Goal: Task Accomplishment & Management: Complete application form

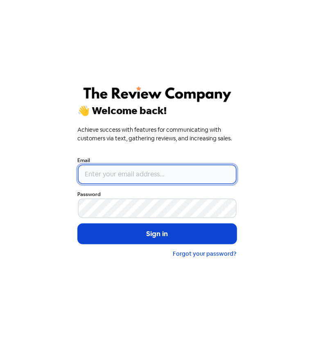
type input "[EMAIL_ADDRESS][DOMAIN_NAME]"
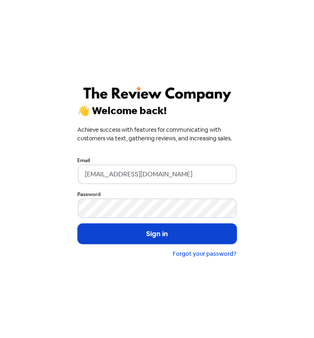
click at [112, 239] on button "Sign in" at bounding box center [157, 234] width 159 height 20
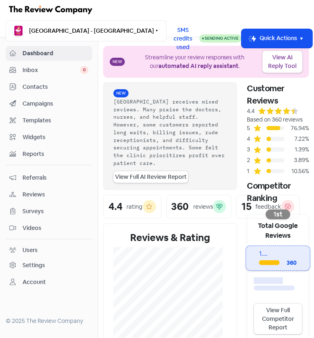
click at [37, 86] on span "Contacts" at bounding box center [55, 87] width 66 height 9
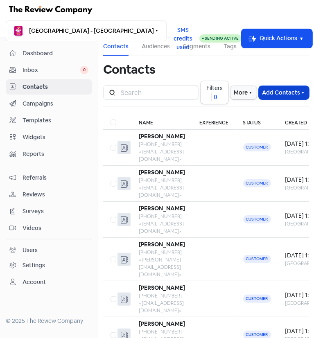
click at [267, 95] on button "Add Contacts" at bounding box center [283, 92] width 50 height 13
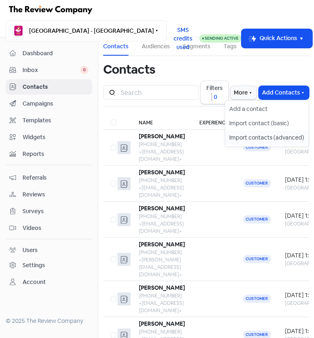
click at [261, 135] on button "Import contacts (advanced)" at bounding box center [266, 137] width 83 height 14
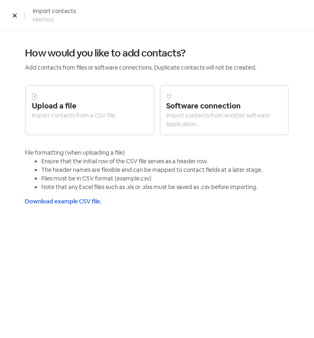
click at [15, 18] on icon at bounding box center [14, 15] width 5 height 5
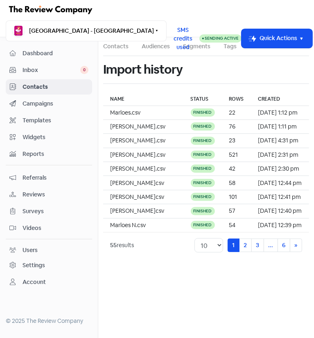
click at [63, 87] on span "Contacts" at bounding box center [55, 87] width 66 height 9
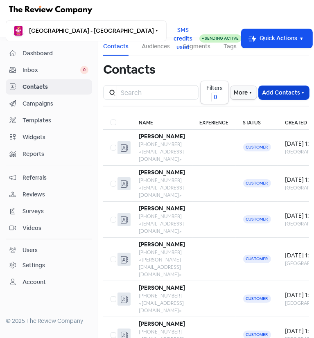
click at [280, 88] on button "Add Contacts" at bounding box center [283, 92] width 50 height 13
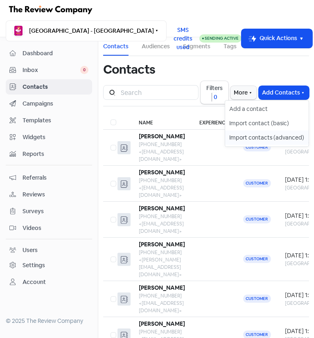
click at [258, 134] on button "Import contacts (advanced)" at bounding box center [266, 137] width 83 height 14
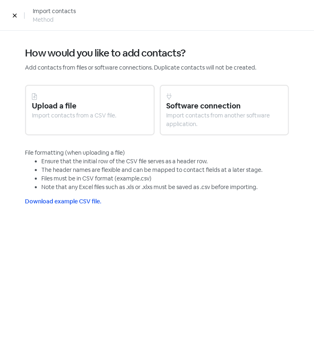
click at [54, 98] on div at bounding box center [90, 96] width 116 height 9
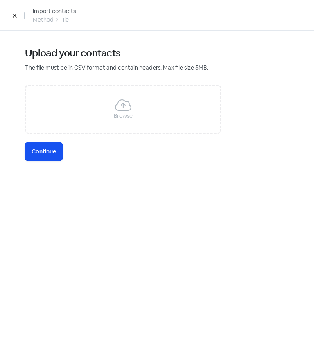
click at [123, 112] on div "Browse" at bounding box center [123, 116] width 19 height 9
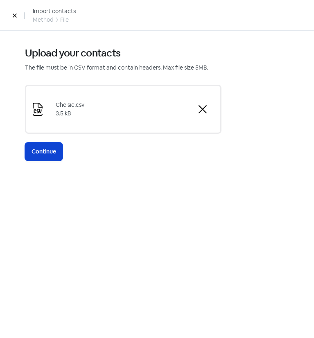
click at [56, 160] on button "Icon For Loading Continue" at bounding box center [44, 151] width 38 height 18
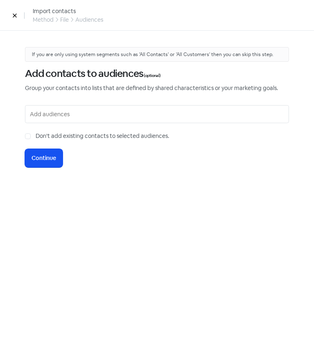
click at [43, 115] on input "text" at bounding box center [158, 113] width 256 height 11
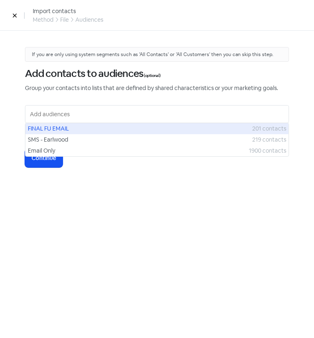
click at [44, 128] on span "FINAL FU EMAIL" at bounding box center [140, 128] width 224 height 9
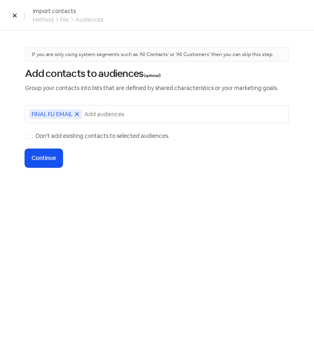
click at [51, 112] on span "FINAL FU EMAIL" at bounding box center [51, 114] width 41 height 6
click at [79, 114] on icon at bounding box center [76, 114] width 5 height 5
click at [67, 114] on input "text" at bounding box center [158, 113] width 256 height 11
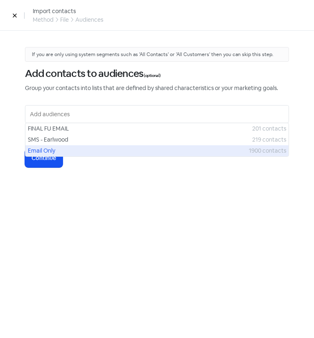
click at [49, 149] on span "Email Only" at bounding box center [138, 150] width 221 height 9
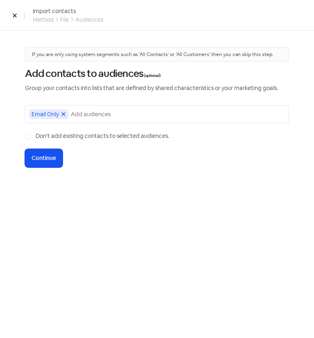
click at [36, 137] on label "Don't add existing contacts to selected audiences." at bounding box center [102, 136] width 133 height 9
click at [36, 137] on input "Don't add existing contacts to selected audiences." at bounding box center [38, 134] width 5 height 5
checkbox input "true"
click at [40, 157] on span "Continue" at bounding box center [43, 158] width 25 height 9
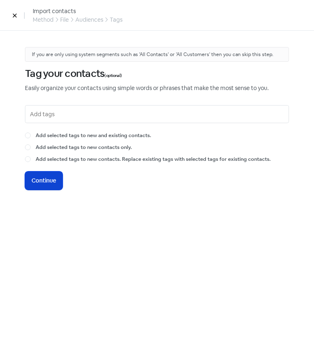
click at [51, 172] on button "Icon For Loading Continue" at bounding box center [44, 180] width 38 height 18
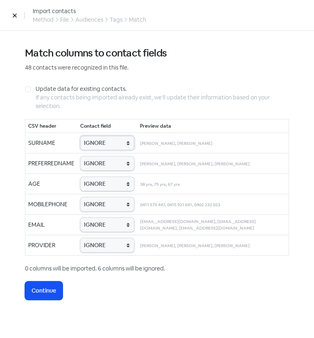
click at [100, 139] on select "IGNORE First name Last name Mobile number Email address Contact status Provider…" at bounding box center [107, 143] width 54 height 14
select select "last_name"
click at [80, 136] on select "IGNORE First name Last name Mobile number Email address Contact status Provider…" at bounding box center [107, 143] width 54 height 14
click at [104, 164] on select "IGNORE First name Last name Mobile number Email address Contact status Provider…" at bounding box center [107, 163] width 54 height 14
select select "first_name"
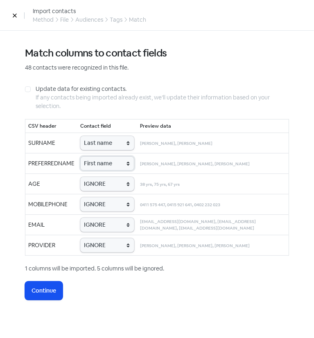
click at [80, 156] on select "IGNORE First name Last name Mobile number Email address Contact status Provider…" at bounding box center [107, 163] width 54 height 14
click at [100, 184] on select "IGNORE First name Last name Mobile number Email address Contact status Provider…" at bounding box center [107, 184] width 54 height 14
select select "age"
click at [80, 177] on select "IGNORE First name Last name Mobile number Email address Contact status Provider…" at bounding box center [107, 184] width 54 height 14
click at [106, 207] on select "IGNORE First name Last name Mobile number Email address Contact status Provider…" at bounding box center [107, 204] width 54 height 14
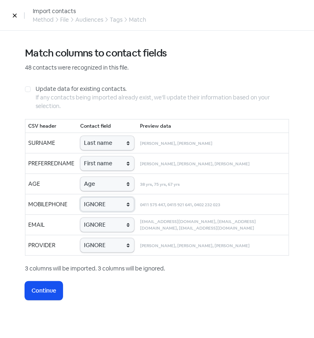
select select "phone"
click at [80, 197] on select "IGNORE First name Last name Mobile number Email address Contact status Provider…" at bounding box center [107, 204] width 54 height 14
click at [100, 228] on select "IGNORE First name Last name Mobile number Email address Contact status Provider…" at bounding box center [107, 225] width 54 height 14
select select "email"
click at [80, 218] on select "IGNORE First name Last name Mobile number Email address Contact status Provider…" at bounding box center [107, 225] width 54 height 14
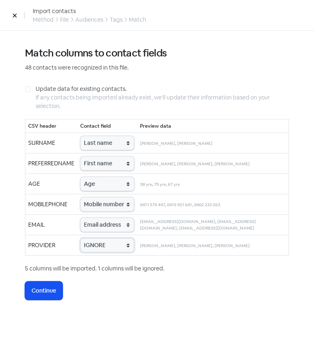
click at [102, 246] on select "IGNORE First name Last name Mobile number Email address Contact status Provider…" at bounding box center [107, 245] width 54 height 14
select select "provider_name"
click at [80, 238] on select "IGNORE First name Last name Mobile number Email address Contact status Provider…" at bounding box center [107, 245] width 54 height 14
click at [42, 283] on button "Icon For Loading Continue" at bounding box center [44, 290] width 38 height 18
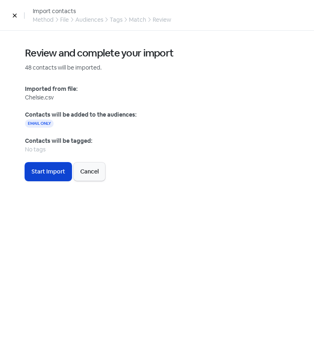
click at [56, 175] on span "Start Import" at bounding box center [48, 171] width 34 height 9
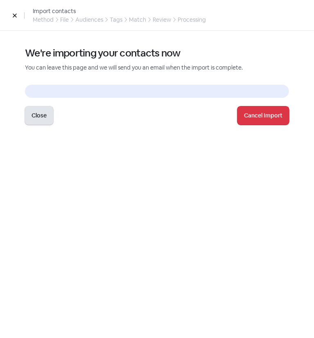
click at [43, 114] on button "Close" at bounding box center [39, 115] width 28 height 18
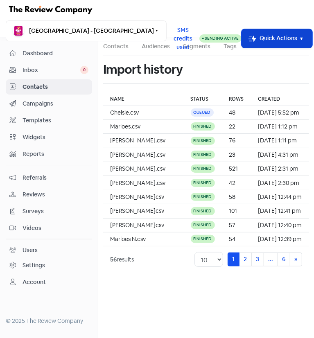
click at [261, 42] on button "Icon For Thunder-move Quick Actions" at bounding box center [276, 38] width 71 height 19
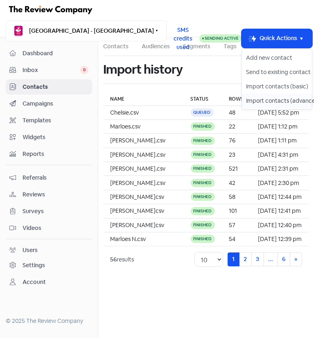
click at [253, 100] on button "Import contacts (advanced)" at bounding box center [277, 101] width 70 height 14
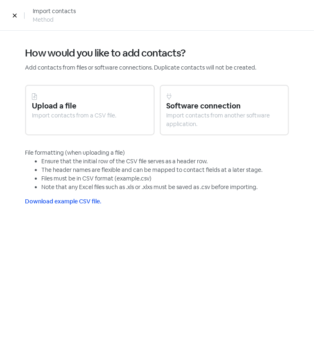
click at [80, 100] on div at bounding box center [90, 96] width 116 height 9
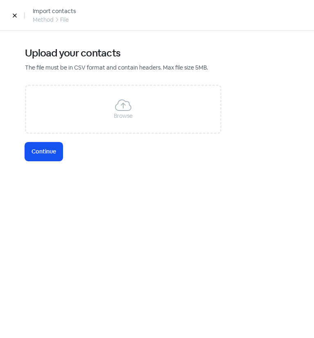
click at [80, 105] on div "Browse" at bounding box center [123, 109] width 196 height 49
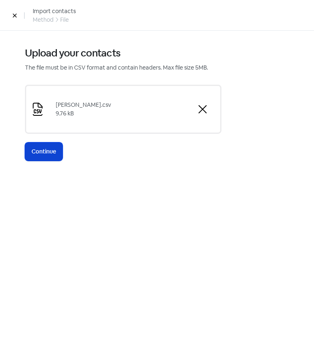
click at [45, 156] on span "Continue" at bounding box center [43, 151] width 25 height 9
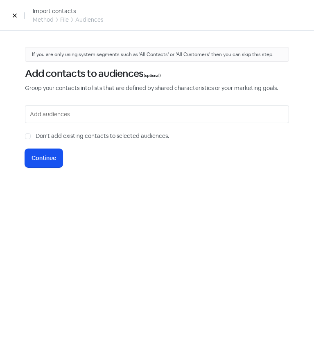
click at [69, 117] on input "text" at bounding box center [158, 113] width 256 height 11
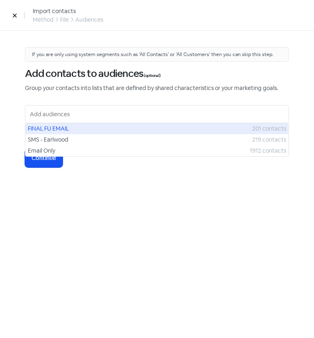
click at [67, 130] on span "FINAL FU EMAIL" at bounding box center [140, 128] width 224 height 9
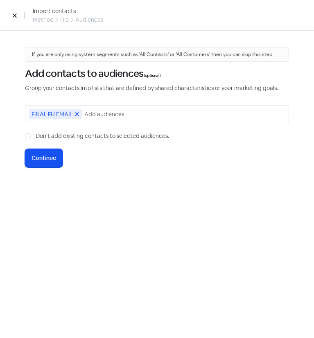
click at [77, 113] on icon at bounding box center [76, 114] width 5 height 5
click at [69, 113] on input "text" at bounding box center [158, 113] width 256 height 11
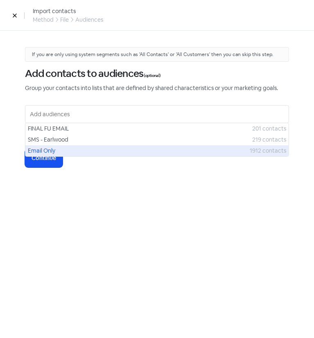
click at [61, 151] on span "Email Only" at bounding box center [139, 150] width 222 height 9
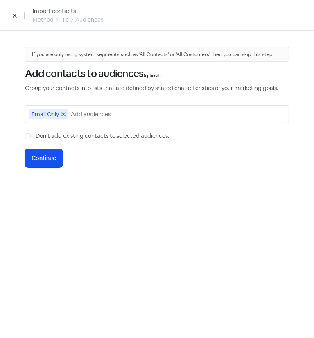
click at [36, 135] on label "Don't add existing contacts to selected audiences." at bounding box center [102, 136] width 133 height 9
click at [36, 135] on input "Don't add existing contacts to selected audiences." at bounding box center [38, 134] width 5 height 5
checkbox input "true"
click at [42, 156] on span "Continue" at bounding box center [43, 158] width 25 height 9
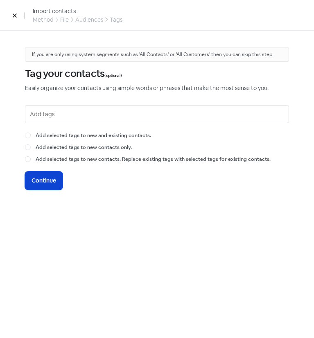
click at [44, 179] on span "Continue" at bounding box center [43, 180] width 25 height 9
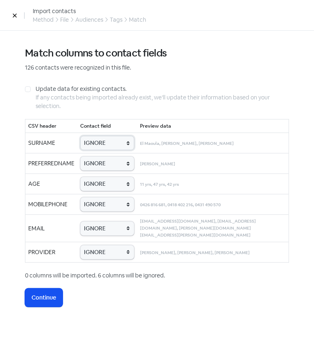
click at [103, 141] on select "IGNORE First name Last name Mobile number Email address Contact status Provider…" at bounding box center [107, 143] width 54 height 14
select select "last_name"
click at [80, 136] on select "IGNORE First name Last name Mobile number Email address Contact status Provider…" at bounding box center [107, 143] width 54 height 14
click at [105, 167] on select "IGNORE First name Last name Mobile number Email address Contact status Provider…" at bounding box center [107, 163] width 54 height 14
select select "first_name"
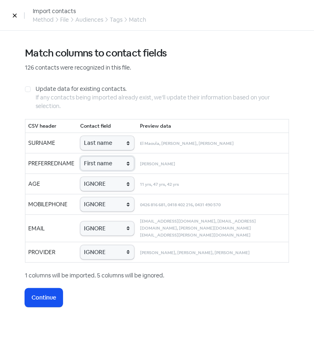
click at [80, 156] on select "IGNORE First name Last name Mobile number Email address Contact status Provider…" at bounding box center [107, 163] width 54 height 14
click at [106, 180] on select "IGNORE First name Last name Mobile number Email address Contact status Provider…" at bounding box center [107, 184] width 54 height 14
select select "age"
click at [80, 177] on select "IGNORE First name Last name Mobile number Email address Contact status Provider…" at bounding box center [107, 184] width 54 height 14
click at [110, 205] on select "IGNORE First name Last name Mobile number Email address Contact status Provider…" at bounding box center [107, 204] width 54 height 14
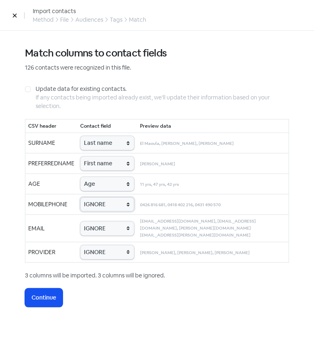
select select "phone"
click at [80, 197] on select "IGNORE First name Last name Mobile number Email address Contact status Provider…" at bounding box center [107, 204] width 54 height 14
click at [110, 221] on select "IGNORE First name Last name Mobile number Email address Contact status Provider…" at bounding box center [107, 228] width 54 height 14
select select "email"
click at [80, 221] on select "IGNORE First name Last name Mobile number Email address Contact status Provider…" at bounding box center [107, 228] width 54 height 14
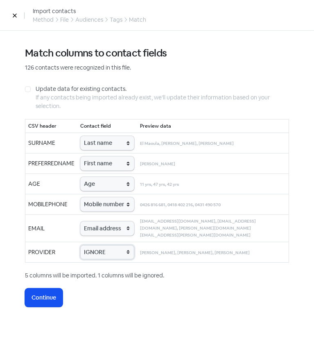
click at [108, 245] on select "IGNORE First name Last name Mobile number Email address Contact status Provider…" at bounding box center [107, 252] width 54 height 14
select select "provider_name"
click at [80, 245] on select "IGNORE First name Last name Mobile number Email address Contact status Provider…" at bounding box center [107, 252] width 54 height 14
click at [47, 293] on span "Continue" at bounding box center [43, 297] width 25 height 9
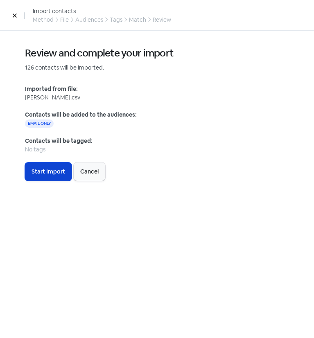
click at [61, 172] on span "Start Import" at bounding box center [48, 171] width 34 height 9
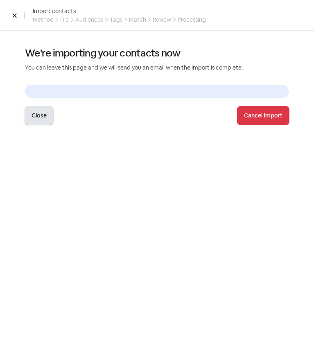
click at [40, 117] on button "Close" at bounding box center [39, 115] width 28 height 18
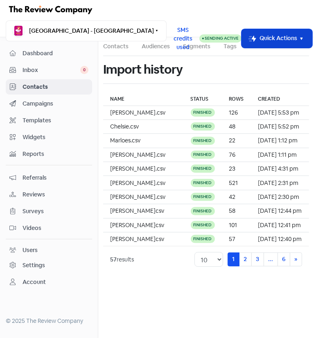
click at [248, 45] on button "Icon For Thunder-move Quick Actions" at bounding box center [276, 38] width 71 height 19
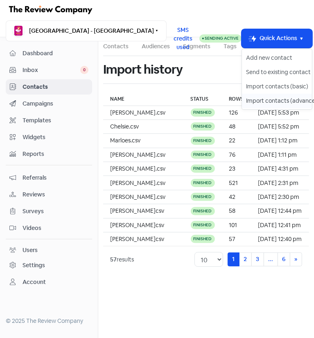
click at [256, 102] on button "Import contacts (advanced)" at bounding box center [277, 101] width 70 height 14
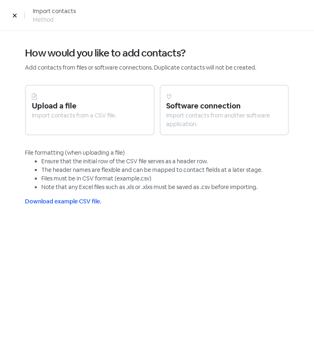
click at [118, 103] on div "Upload a file" at bounding box center [90, 105] width 116 height 11
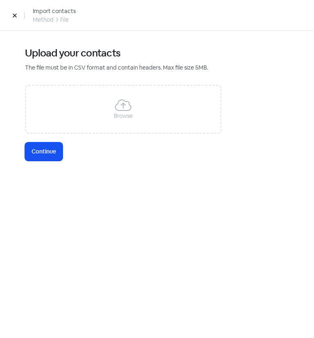
click at [81, 108] on div "Browse" at bounding box center [123, 109] width 196 height 49
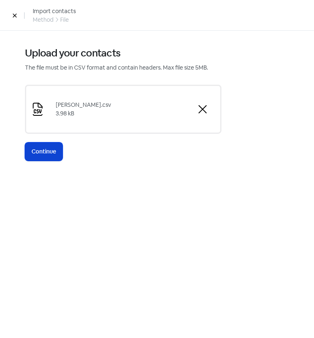
click at [52, 154] on span "Continue" at bounding box center [43, 151] width 25 height 9
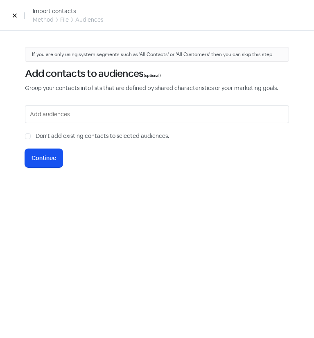
click at [55, 114] on input "text" at bounding box center [158, 113] width 256 height 11
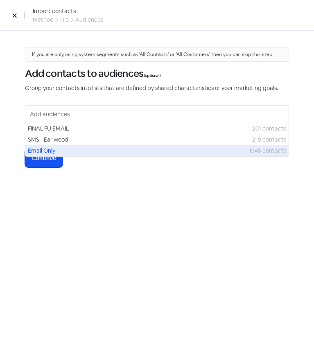
click at [55, 147] on span "Email Only" at bounding box center [138, 150] width 221 height 9
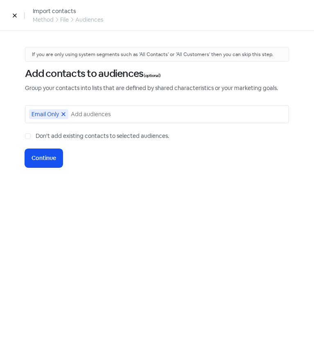
click at [31, 136] on div "Don't add existing contacts to selected audiences." at bounding box center [157, 136] width 264 height 9
click at [25, 136] on div "If you are only using system segments such as 'All Contacts' or 'All Customers'…" at bounding box center [157, 184] width 296 height 307
click at [36, 136] on label "Don't add existing contacts to selected audiences." at bounding box center [102, 136] width 133 height 9
click at [36, 136] on input "Don't add existing contacts to selected audiences." at bounding box center [38, 134] width 5 height 5
checkbox input "true"
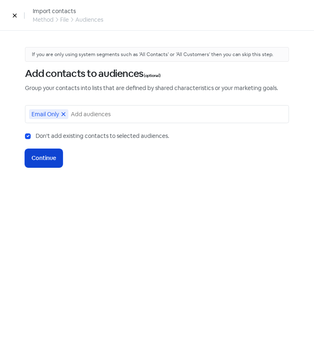
click at [43, 156] on span "Continue" at bounding box center [43, 158] width 25 height 9
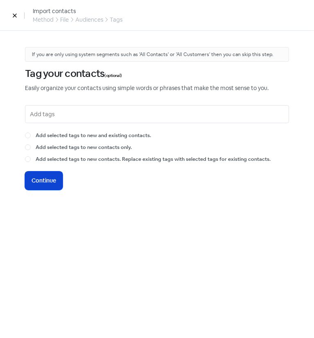
click at [50, 187] on button "Icon For Loading Continue" at bounding box center [44, 180] width 38 height 18
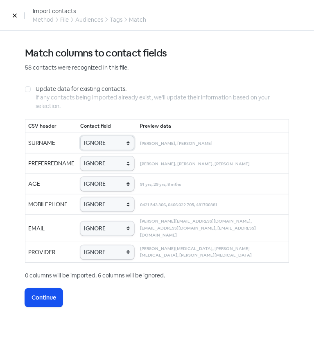
click at [96, 136] on select "IGNORE First name Last name Mobile number Email address Contact status Provider…" at bounding box center [107, 143] width 54 height 14
select select "last_name"
click at [84, 136] on select "IGNORE First name Last name Mobile number Email address Contact status Provider…" at bounding box center [107, 143] width 54 height 14
click at [105, 164] on select "IGNORE First name Last name Mobile number Email address Contact status Provider…" at bounding box center [107, 163] width 54 height 14
select select "first_name"
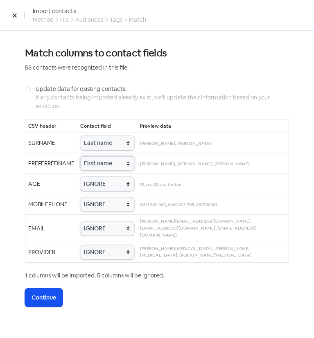
click at [84, 156] on select "IGNORE First name Last name Mobile number Email address Contact status Provider…" at bounding box center [107, 163] width 54 height 14
click at [101, 179] on select "IGNORE First name Last name Mobile number Email address Contact status Provider…" at bounding box center [107, 184] width 54 height 14
select select "age"
click at [84, 177] on select "IGNORE First name Last name Mobile number Email address Contact status Provider…" at bounding box center [107, 184] width 54 height 14
click at [118, 206] on select "IGNORE First name Last name Mobile number Email address Contact status Provider…" at bounding box center [107, 204] width 54 height 14
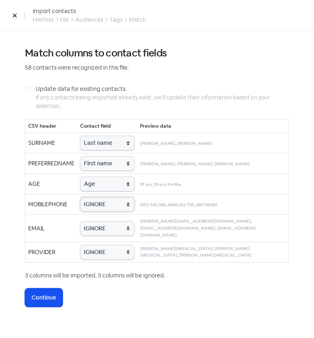
select select "phone"
click at [84, 197] on select "IGNORE First name Last name Mobile number Email address Contact status Provider…" at bounding box center [107, 204] width 54 height 14
click at [99, 224] on select "IGNORE First name Last name Mobile number Email address Contact status Provider…" at bounding box center [107, 228] width 54 height 14
select select "email"
click at [84, 221] on select "IGNORE First name Last name Mobile number Email address Contact status Provider…" at bounding box center [107, 228] width 54 height 14
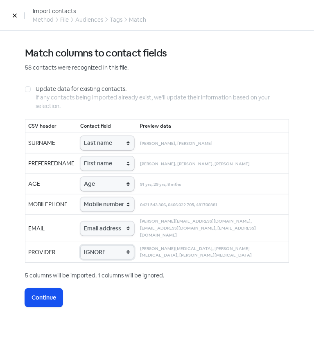
click at [105, 247] on select "IGNORE First name Last name Mobile number Email address Contact status Provider…" at bounding box center [107, 252] width 54 height 14
select select "provider_name"
click at [84, 245] on select "IGNORE First name Last name Mobile number Email address Contact status Provider…" at bounding box center [107, 252] width 54 height 14
click at [49, 293] on span "Continue" at bounding box center [43, 297] width 25 height 9
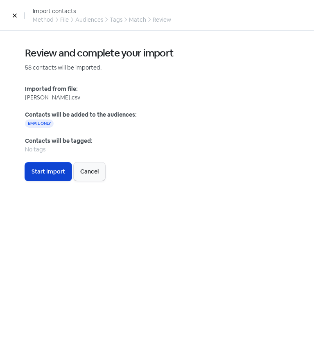
click at [56, 173] on span "Start Import" at bounding box center [48, 171] width 34 height 9
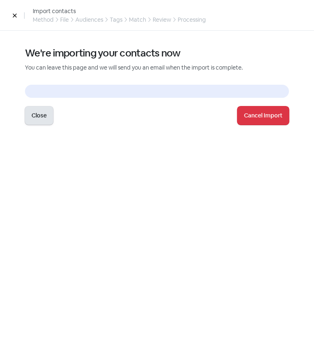
click at [38, 121] on button "Close" at bounding box center [39, 115] width 28 height 18
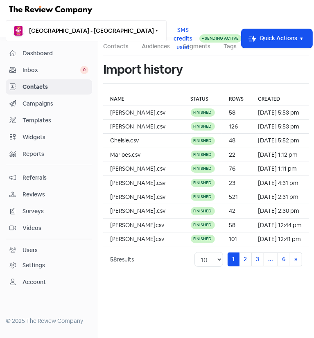
click at [57, 31] on button "[GEOGRAPHIC_DATA] - [GEOGRAPHIC_DATA]" at bounding box center [86, 30] width 161 height 21
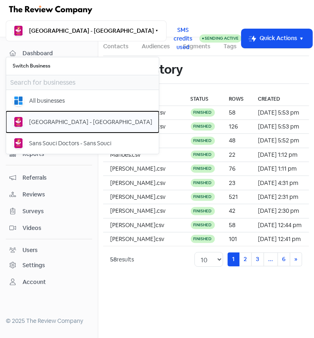
click at [62, 128] on button "[GEOGRAPHIC_DATA] - [GEOGRAPHIC_DATA]" at bounding box center [82, 121] width 152 height 21
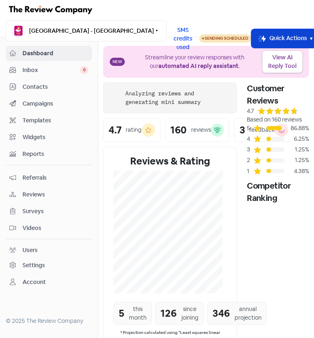
click at [270, 33] on button "Icon For Thunder-move Quick Actions" at bounding box center [286, 38] width 71 height 19
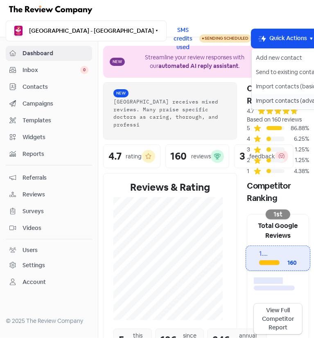
click at [253, 101] on button "Import contacts (advanced)" at bounding box center [286, 101] width 70 height 14
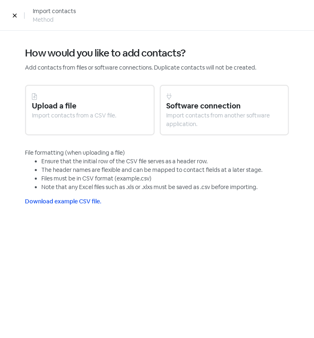
click at [107, 95] on div at bounding box center [90, 96] width 116 height 9
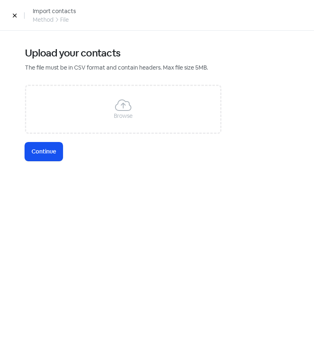
click at [117, 108] on icon at bounding box center [123, 105] width 16 height 13
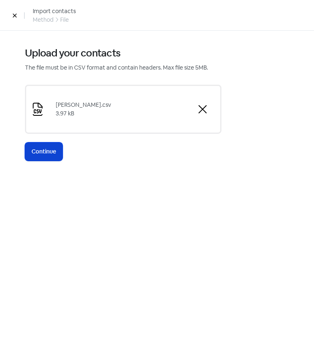
click at [45, 154] on span "Continue" at bounding box center [43, 151] width 25 height 9
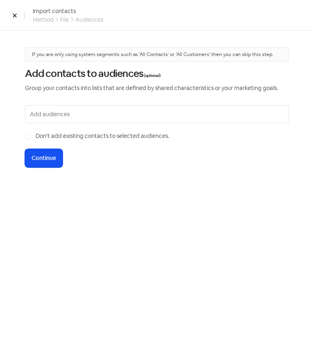
click at [49, 115] on input "text" at bounding box center [158, 113] width 256 height 11
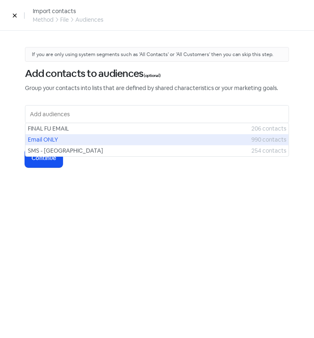
click at [61, 142] on span "Email ONLY" at bounding box center [139, 139] width 223 height 9
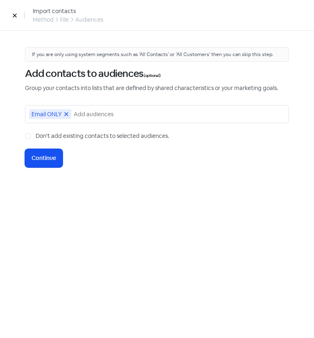
click at [36, 135] on label "Don't add existing contacts to selected audiences." at bounding box center [102, 136] width 133 height 9
click at [36, 135] on input "Don't add existing contacts to selected audiences." at bounding box center [38, 134] width 5 height 5
checkbox input "true"
click at [47, 157] on span "Continue" at bounding box center [43, 158] width 25 height 9
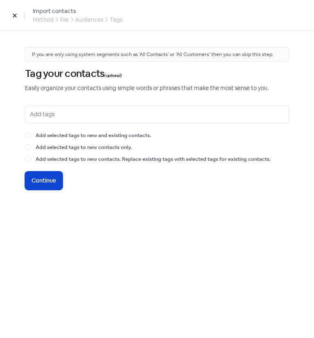
click at [43, 178] on span "Continue" at bounding box center [43, 180] width 25 height 9
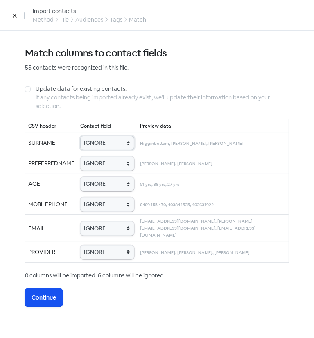
click at [96, 142] on select "IGNORE First name Last name Mobile number Email address Contact status Provider…" at bounding box center [107, 143] width 54 height 14
select select "last_name"
click at [80, 136] on select "IGNORE First name Last name Mobile number Email address Contact status Provider…" at bounding box center [107, 143] width 54 height 14
click at [102, 165] on select "IGNORE First name Last name Mobile number Email address Contact status Provider…" at bounding box center [107, 163] width 54 height 14
select select "first_name"
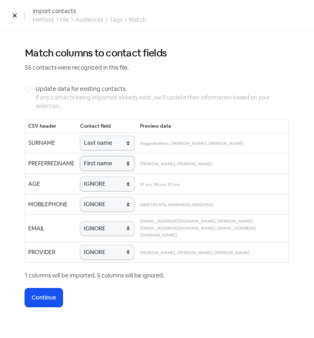
click at [80, 156] on select "IGNORE First name Last name Mobile number Email address Contact status Provider…" at bounding box center [107, 163] width 54 height 14
click at [112, 184] on select "IGNORE First name Last name Mobile number Email address Contact status Provider…" at bounding box center [107, 184] width 54 height 14
select select "age"
click at [80, 177] on select "IGNORE First name Last name Mobile number Email address Contact status Provider…" at bounding box center [107, 184] width 54 height 14
click at [103, 205] on select "IGNORE First name Last name Mobile number Email address Contact status Provider…" at bounding box center [107, 204] width 54 height 14
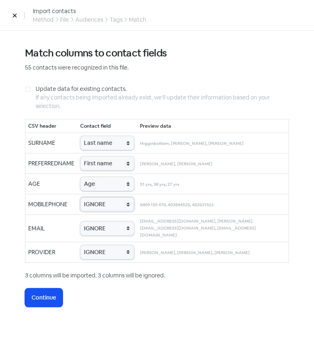
select select "phone"
click at [80, 197] on select "IGNORE First name Last name Mobile number Email address Contact status Provider…" at bounding box center [107, 204] width 54 height 14
click at [101, 221] on select "IGNORE First name Last name Mobile number Email address Contact status Provider…" at bounding box center [107, 228] width 54 height 14
select select "email"
click at [80, 221] on select "IGNORE First name Last name Mobile number Email address Contact status Provider…" at bounding box center [107, 228] width 54 height 14
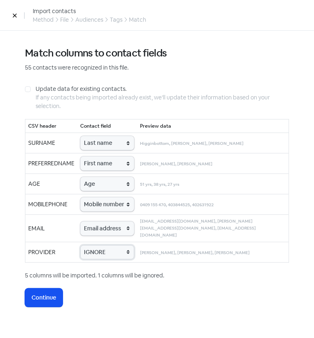
click at [99, 245] on select "IGNORE First name Last name Mobile number Email address Contact status Provider…" at bounding box center [107, 252] width 54 height 14
select select "provider_name"
click at [80, 245] on select "IGNORE First name Last name Mobile number Email address Contact status Provider…" at bounding box center [107, 252] width 54 height 14
click at [49, 293] on span "Continue" at bounding box center [43, 297] width 25 height 9
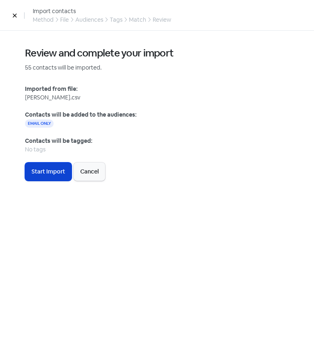
click at [52, 175] on span "Start Import" at bounding box center [48, 171] width 34 height 9
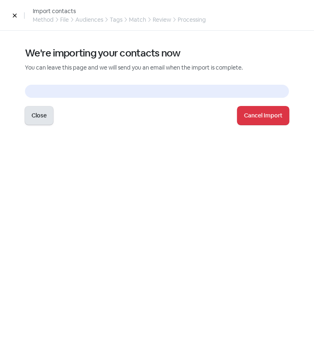
click at [38, 118] on button "Close" at bounding box center [39, 115] width 28 height 18
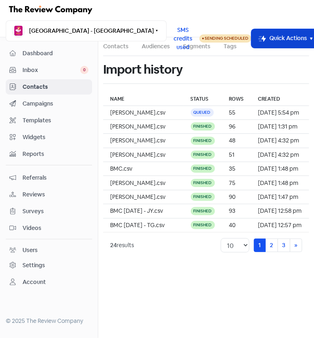
click at [252, 43] on button "Icon For Thunder-move Quick Actions" at bounding box center [286, 38] width 71 height 19
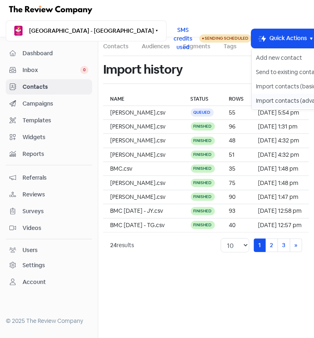
click at [251, 96] on button "Import contacts (advanced)" at bounding box center [286, 101] width 70 height 14
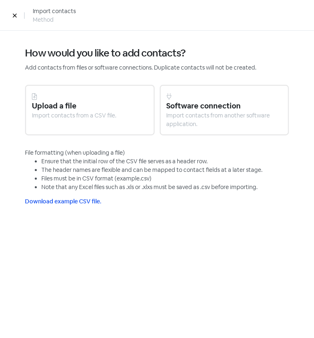
click at [81, 110] on div "Upload a file" at bounding box center [90, 105] width 116 height 11
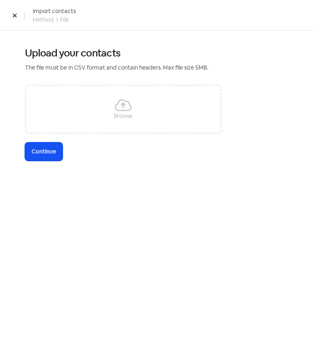
click at [101, 108] on div "Browse" at bounding box center [123, 109] width 196 height 49
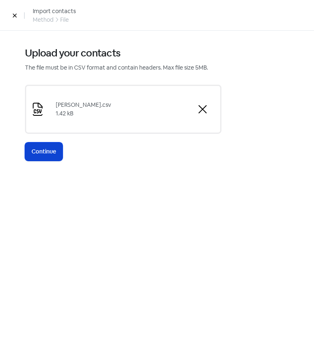
click at [46, 152] on span "Continue" at bounding box center [43, 151] width 25 height 9
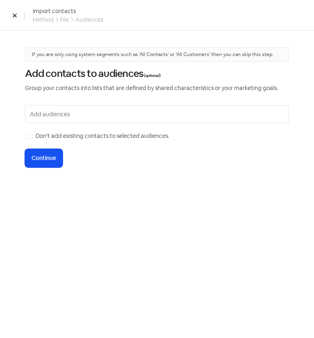
click at [85, 110] on input "text" at bounding box center [158, 113] width 256 height 11
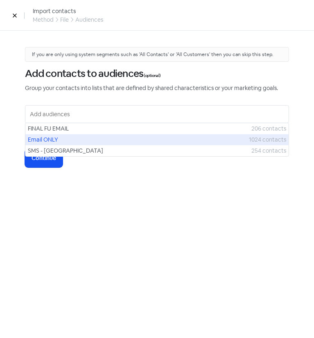
click at [69, 138] on span "Email ONLY" at bounding box center [138, 139] width 221 height 9
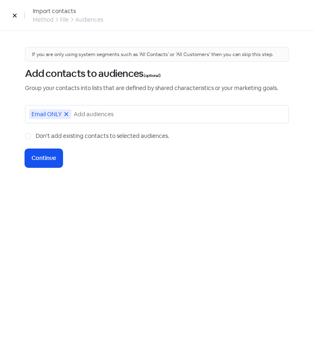
click at [36, 136] on label "Don't add existing contacts to selected audiences." at bounding box center [102, 136] width 133 height 9
click at [36, 136] on input "Don't add existing contacts to selected audiences." at bounding box center [38, 134] width 5 height 5
checkbox input "true"
click at [47, 158] on span "Continue" at bounding box center [43, 158] width 25 height 9
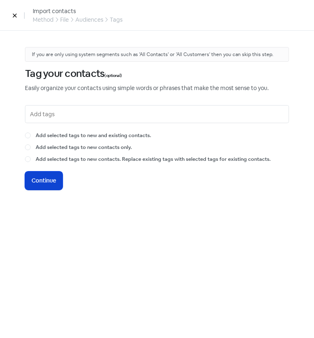
click at [47, 175] on button "Icon For Loading Continue" at bounding box center [44, 180] width 38 height 18
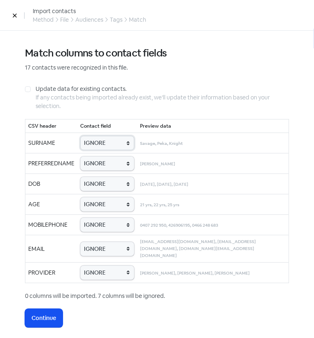
click at [94, 139] on select "IGNORE First name Last name Mobile number Email address Contact status Provider…" at bounding box center [107, 143] width 54 height 14
select select "last_name"
click at [80, 136] on select "IGNORE First name Last name Mobile number Email address Contact status Provider…" at bounding box center [107, 143] width 54 height 14
click at [96, 164] on select "IGNORE First name Last name Mobile number Email address Contact status Provider…" at bounding box center [107, 163] width 54 height 14
select select "first_name"
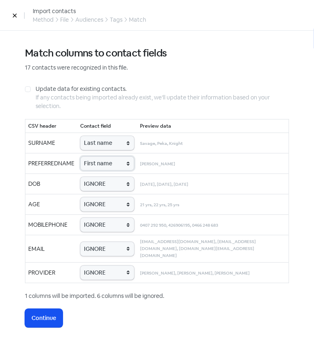
click at [80, 156] on select "IGNORE First name Last name Mobile number Email address Contact status Provider…" at bounding box center [107, 163] width 54 height 14
click at [106, 201] on select "IGNORE First name Last name Mobile number Email address Contact status Provider…" at bounding box center [107, 204] width 54 height 14
select select "age"
click at [80, 197] on select "IGNORE First name Last name Mobile number Email address Contact status Provider…" at bounding box center [107, 204] width 54 height 14
click at [103, 221] on select "IGNORE First name Last name Mobile number Email address Contact status Provider…" at bounding box center [107, 225] width 54 height 14
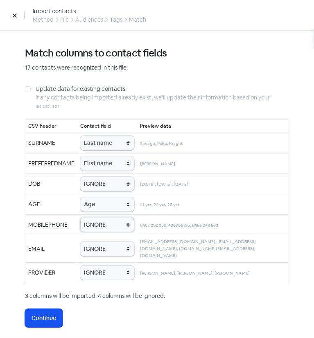
select select "phone"
click at [80, 218] on select "IGNORE First name Last name Mobile number Email address Contact status Provider…" at bounding box center [107, 225] width 54 height 14
click at [101, 246] on select "IGNORE First name Last name Mobile number Email address Contact status Provider…" at bounding box center [107, 249] width 54 height 14
select select "email"
click at [80, 242] on select "IGNORE First name Last name Mobile number Email address Contact status Provider…" at bounding box center [107, 249] width 54 height 14
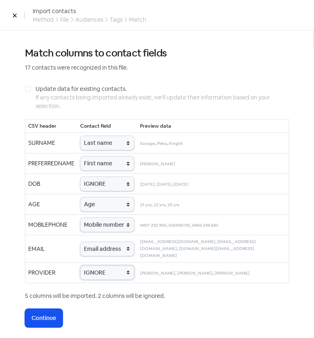
click at [96, 265] on select "IGNORE First name Last name Mobile number Email address Contact status Provider…" at bounding box center [107, 272] width 54 height 14
select select "provider_name"
click at [80, 265] on select "IGNORE First name Last name Mobile number Email address Contact status Provider…" at bounding box center [107, 272] width 54 height 14
click at [49, 314] on span "Continue" at bounding box center [43, 318] width 25 height 9
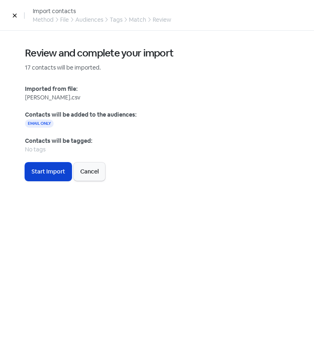
click at [49, 175] on span "Start Import" at bounding box center [48, 171] width 34 height 9
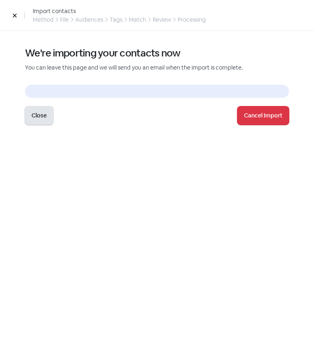
click at [44, 119] on button "Close" at bounding box center [39, 115] width 28 height 18
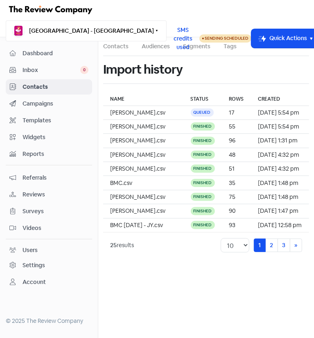
click at [101, 33] on button "[GEOGRAPHIC_DATA] - [GEOGRAPHIC_DATA]" at bounding box center [86, 30] width 161 height 21
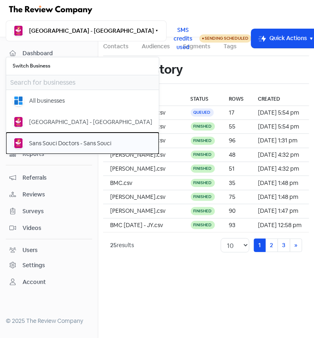
click at [83, 133] on button "Sans Souci Doctors - Sans Souci" at bounding box center [82, 142] width 152 height 21
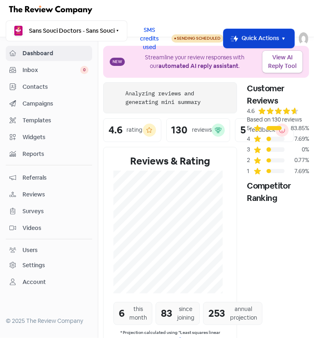
click at [256, 40] on button "Icon For Thunder-move Quick Actions" at bounding box center [258, 38] width 71 height 19
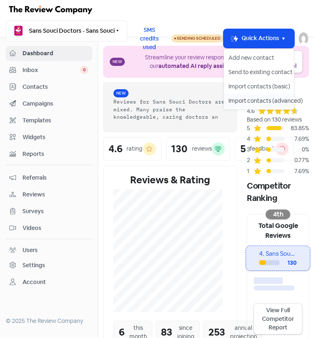
click at [247, 101] on button "Import contacts (advanced)" at bounding box center [259, 101] width 70 height 14
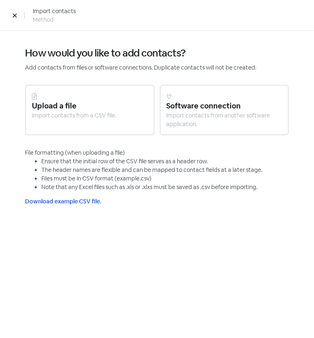
click at [90, 96] on div at bounding box center [90, 96] width 116 height 9
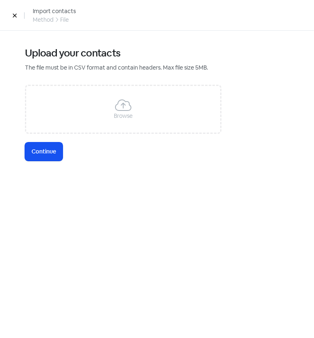
click at [87, 96] on div "Browse" at bounding box center [123, 109] width 196 height 49
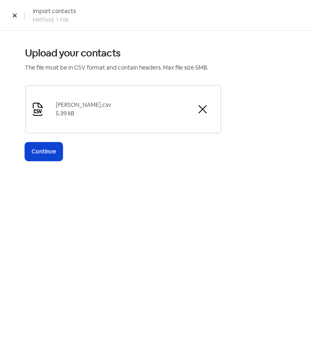
click at [44, 152] on span "Continue" at bounding box center [43, 151] width 25 height 9
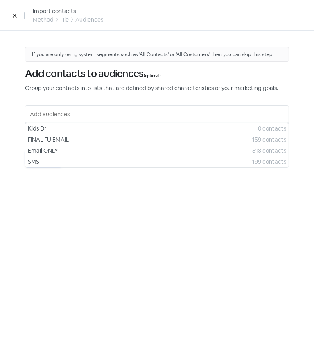
click at [34, 109] on input "text" at bounding box center [158, 113] width 256 height 11
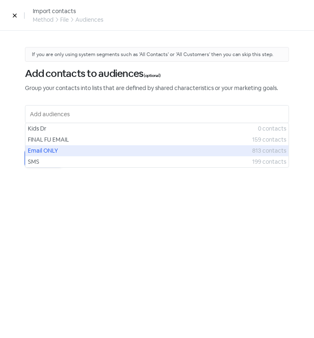
click at [56, 149] on span "Email ONLY" at bounding box center [140, 150] width 224 height 9
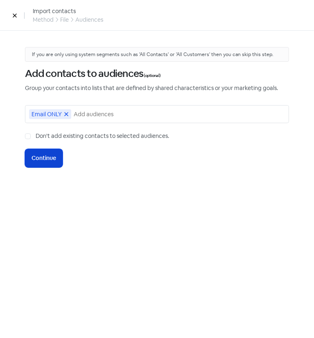
drag, startPoint x: 26, startPoint y: 135, endPoint x: 50, endPoint y: 161, distance: 35.9
click at [50, 161] on div "If you are only using system segments such as 'All Contacts' or 'All Customers'…" at bounding box center [157, 107] width 264 height 120
click at [50, 161] on span "Continue" at bounding box center [43, 158] width 25 height 9
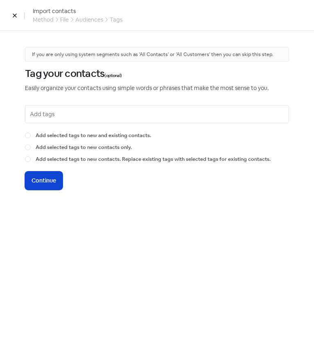
click at [39, 177] on span "Continue" at bounding box center [43, 180] width 25 height 9
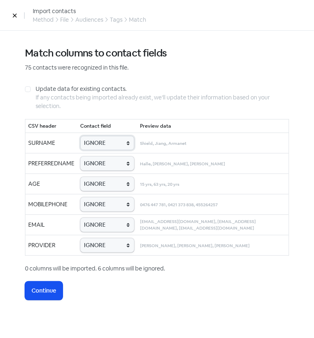
click at [94, 136] on select "IGNORE First name Last name Mobile number Email address Contact status Provider…" at bounding box center [107, 143] width 54 height 14
select select "last_name"
click at [80, 136] on select "IGNORE First name Last name Mobile number Email address Contact status Provider…" at bounding box center [107, 143] width 54 height 14
click at [108, 179] on select "IGNORE First name Last name Mobile number Email address Contact status Provider…" at bounding box center [107, 184] width 54 height 14
select select "age"
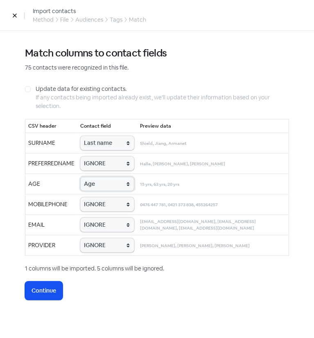
click at [80, 177] on select "IGNORE First name Last name Mobile number Email address Contact status Provider…" at bounding box center [107, 184] width 54 height 14
click at [101, 272] on div "Match columns to contact fields 75 contacts were recognized in this file. Updat…" at bounding box center [157, 173] width 264 height 253
click at [97, 166] on select "IGNORE First name Last name Mobile number Email address Contact status Provider…" at bounding box center [107, 163] width 54 height 14
select select "first_name"
click at [80, 156] on select "IGNORE First name Last name Mobile number Email address Contact status Provider…" at bounding box center [107, 163] width 54 height 14
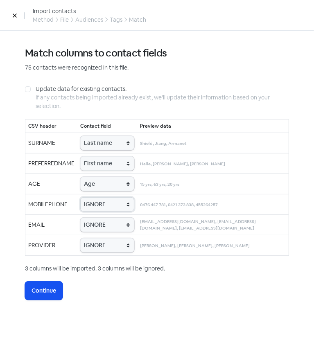
click at [98, 202] on select "IGNORE First name Last name Mobile number Email address Contact status Provider…" at bounding box center [107, 204] width 54 height 14
select select "phone"
click at [80, 197] on select "IGNORE First name Last name Mobile number Email address Contact status Provider…" at bounding box center [107, 204] width 54 height 14
click at [102, 220] on select "IGNORE First name Last name Mobile number Email address Contact status Provider…" at bounding box center [107, 225] width 54 height 14
select select "email"
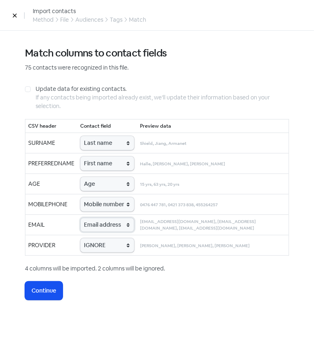
click at [80, 218] on select "IGNORE First name Last name Mobile number Email address Contact status Provider…" at bounding box center [107, 225] width 54 height 14
click at [98, 243] on select "IGNORE First name Last name Mobile number Email address Contact status Provider…" at bounding box center [107, 245] width 54 height 14
select select "provider_name"
click at [80, 238] on select "IGNORE First name Last name Mobile number Email address Contact status Provider…" at bounding box center [107, 245] width 54 height 14
click at [34, 289] on span "Continue" at bounding box center [43, 290] width 25 height 9
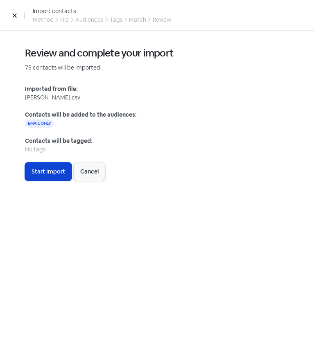
click at [55, 174] on span "Start Import" at bounding box center [48, 171] width 34 height 9
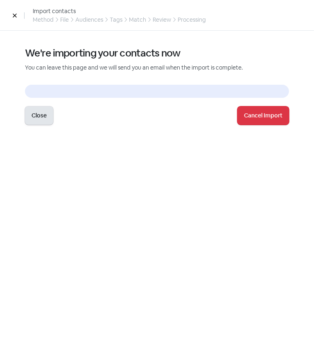
click at [38, 122] on button "Close" at bounding box center [39, 115] width 28 height 18
